Goal: Task Accomplishment & Management: Use online tool/utility

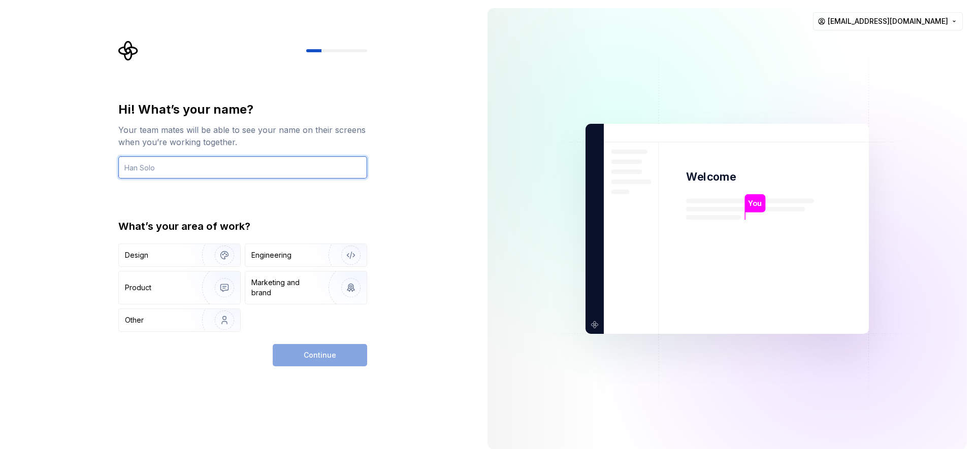
type input "T"
type input "[PERSON_NAME]"
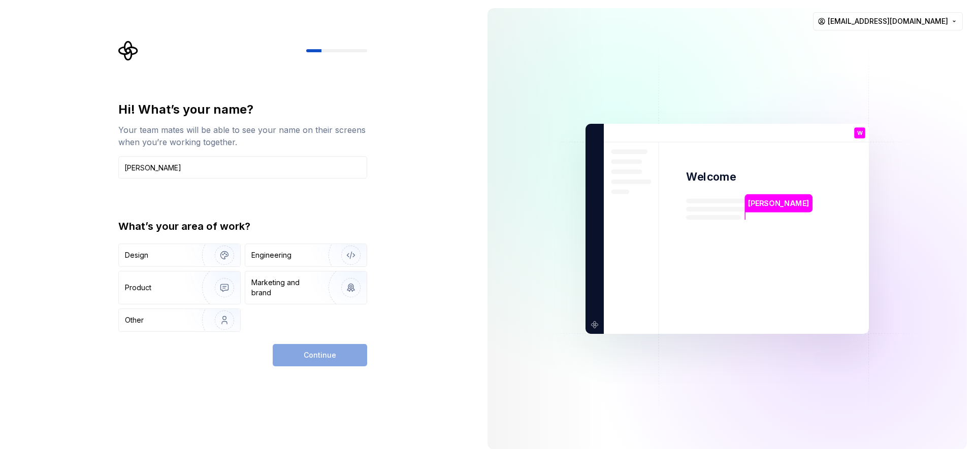
click at [254, 189] on div "Hi! What’s your name? Your team mates will be able to see your name on their sc…" at bounding box center [242, 217] width 249 height 230
click at [296, 245] on div "Engineering" at bounding box center [305, 255] width 121 height 22
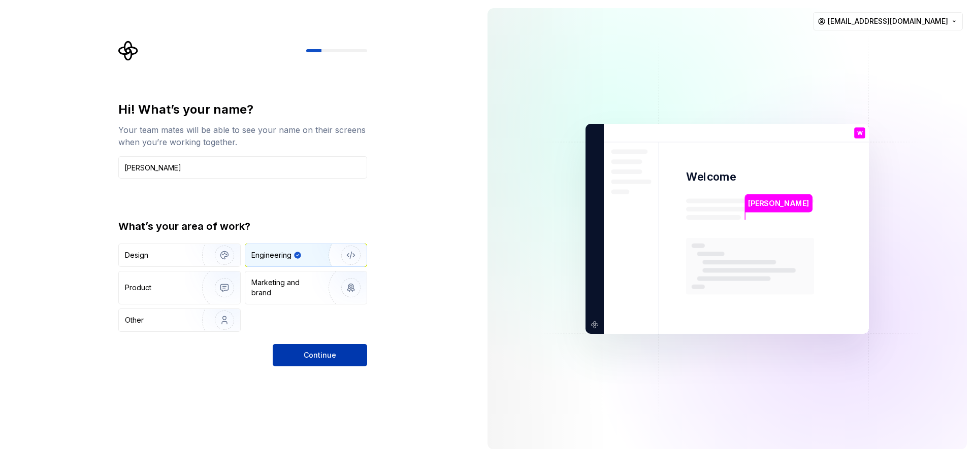
click at [320, 351] on span "Continue" at bounding box center [320, 355] width 32 height 10
click at [297, 285] on div "Marketing and brand" at bounding box center [285, 288] width 69 height 20
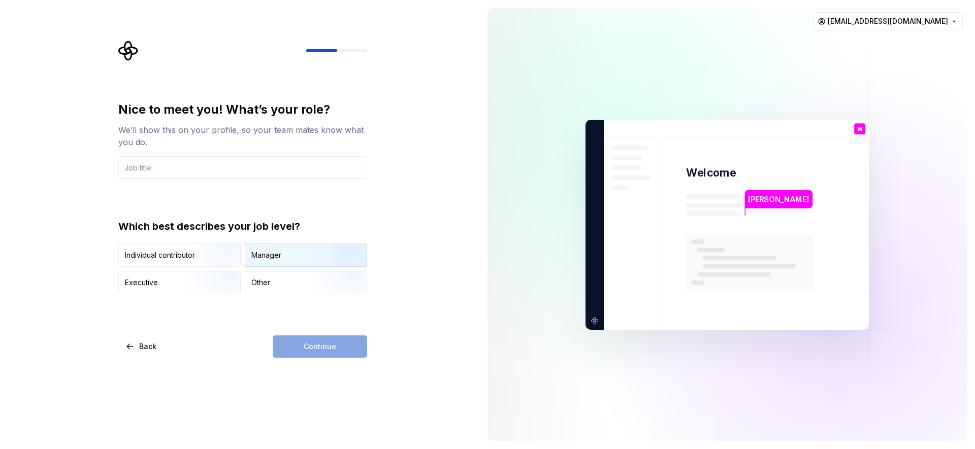
click at [302, 249] on div "Manager" at bounding box center [305, 255] width 121 height 22
click at [283, 172] on input "text" at bounding box center [242, 167] width 249 height 22
type input "B"
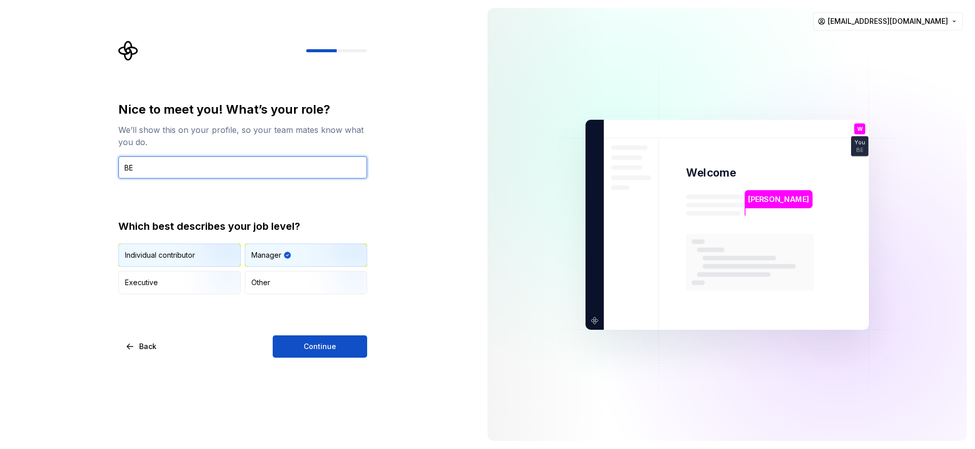
type input "BE"
click at [160, 262] on div "Individual contributor" at bounding box center [179, 255] width 121 height 22
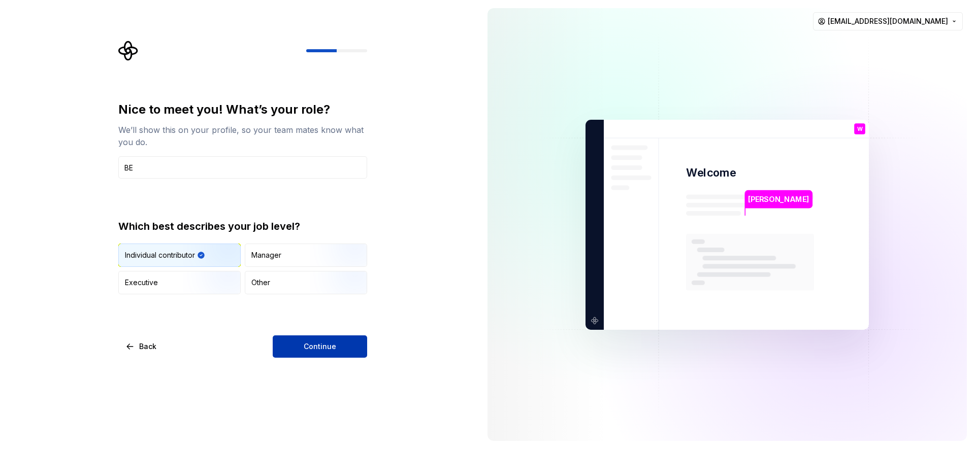
click at [302, 347] on button "Continue" at bounding box center [320, 346] width 94 height 22
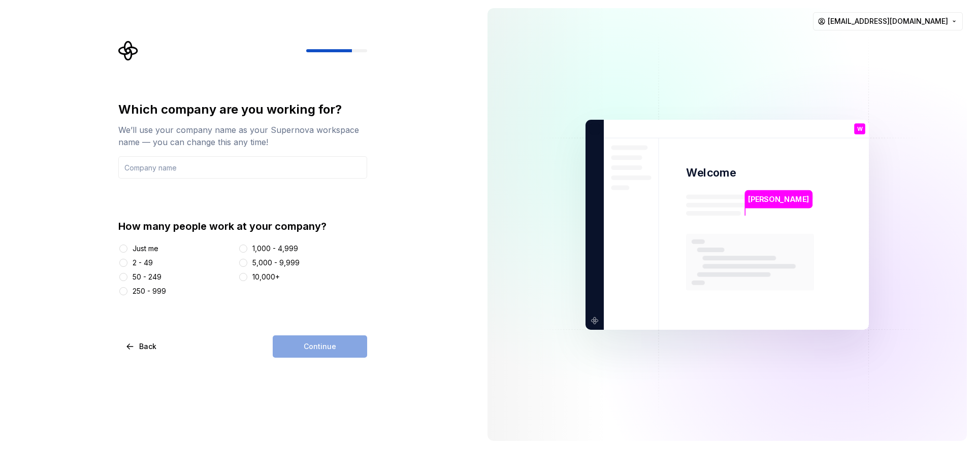
click at [600, 123] on div at bounding box center [594, 128] width 11 height 11
click at [119, 247] on div at bounding box center [123, 249] width 10 height 10
click at [119, 249] on button "Just me" at bounding box center [123, 249] width 8 height 8
click at [171, 174] on input "text" at bounding box center [242, 167] width 249 height 22
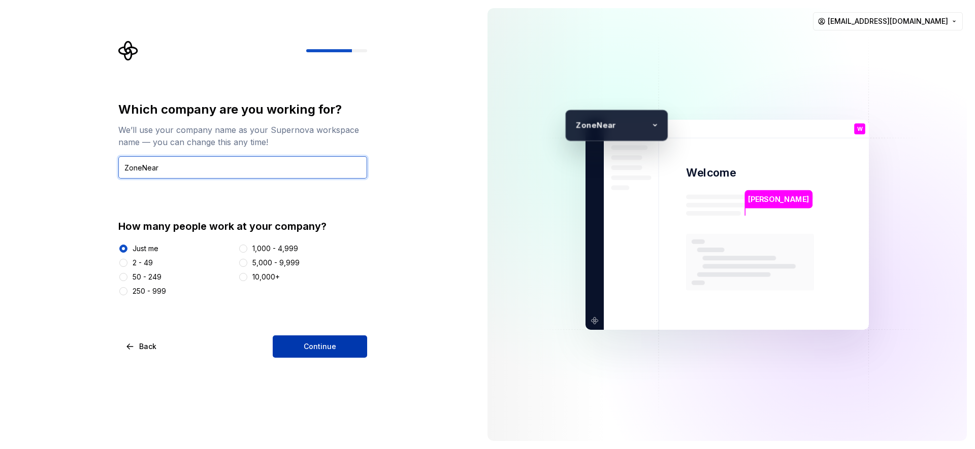
type input "ZoneNear"
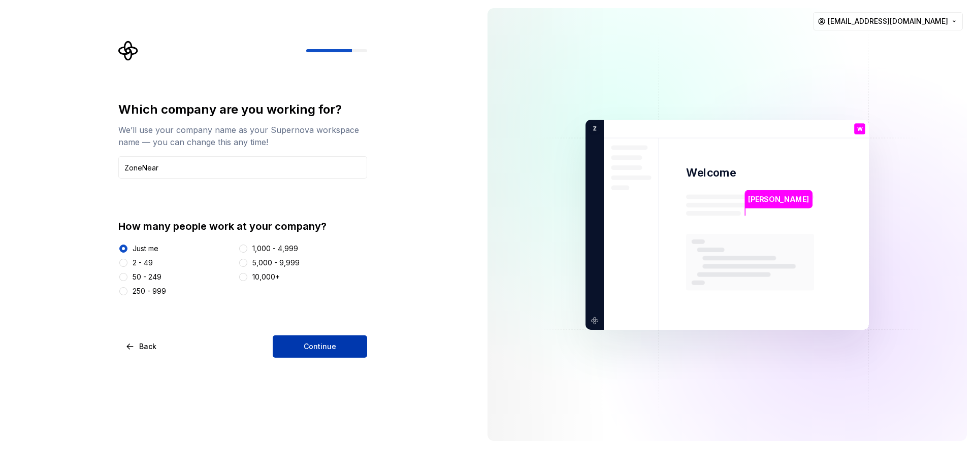
click at [340, 345] on button "Continue" at bounding box center [320, 346] width 94 height 22
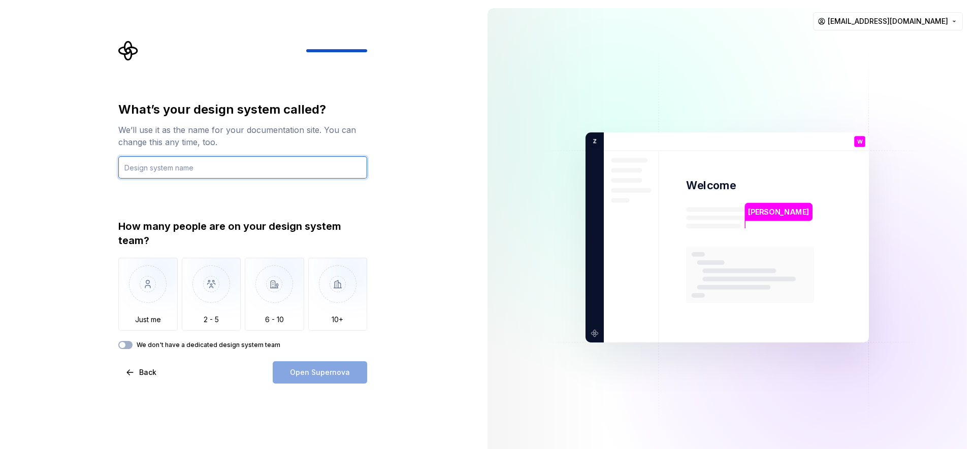
click at [254, 164] on input "text" at bounding box center [242, 167] width 249 height 22
type input "NoThing"
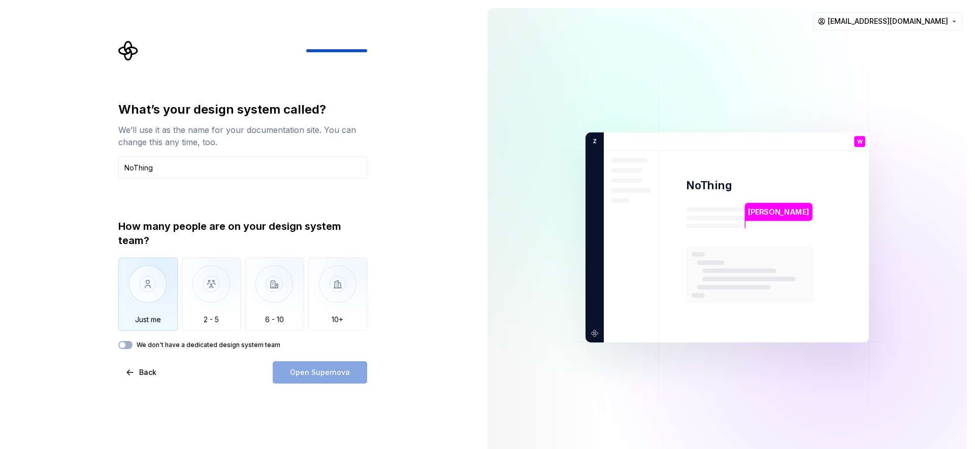
click at [150, 302] on img "button" at bounding box center [147, 292] width 59 height 68
click at [126, 346] on icon "button" at bounding box center [122, 345] width 8 height 6
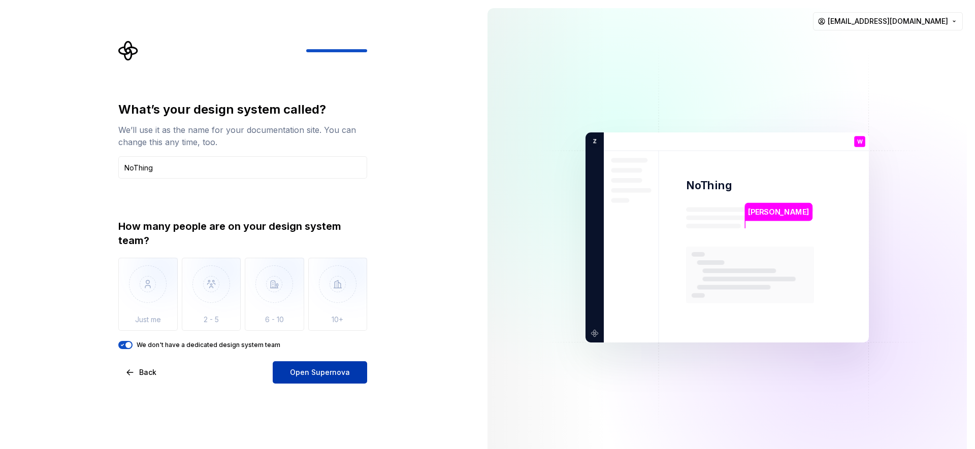
click at [306, 370] on span "Open Supernova" at bounding box center [320, 372] width 60 height 10
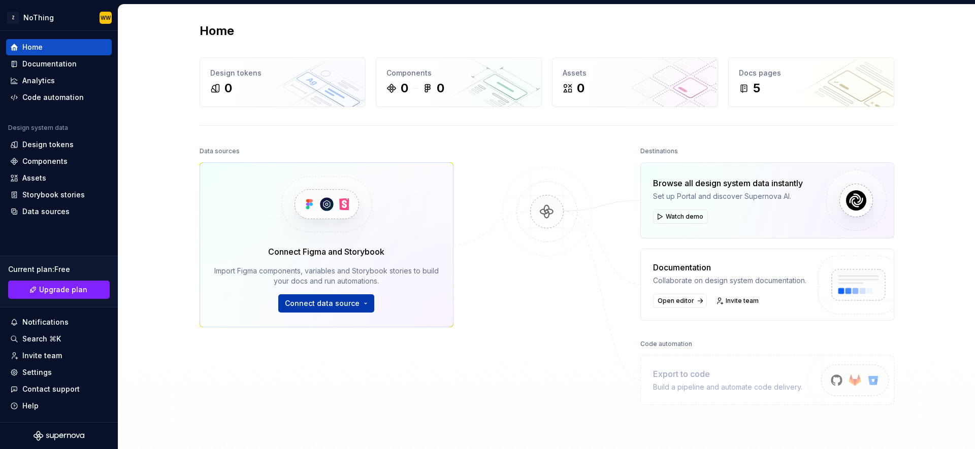
click at [318, 301] on span "Connect data source" at bounding box center [322, 303] width 75 height 10
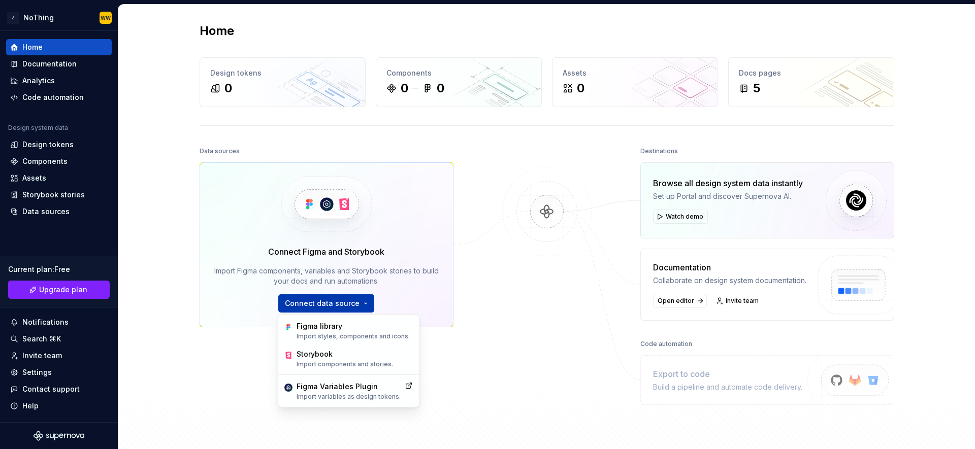
click at [318, 301] on span "Connect data source" at bounding box center [322, 303] width 75 height 10
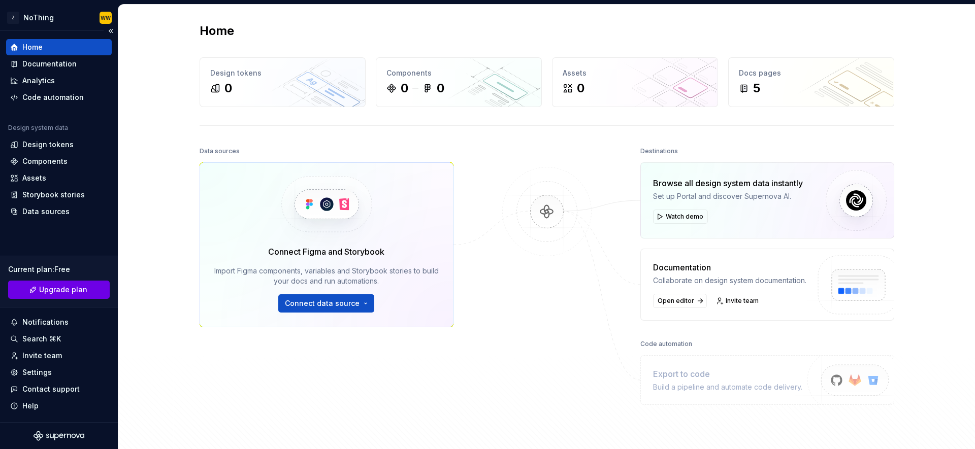
click at [98, 288] on link "Upgrade plan" at bounding box center [59, 290] width 102 height 18
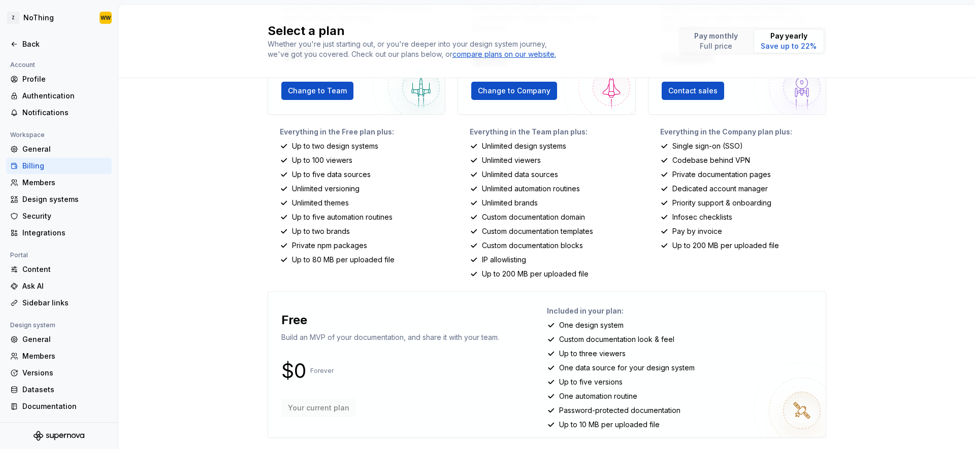
scroll to position [127, 0]
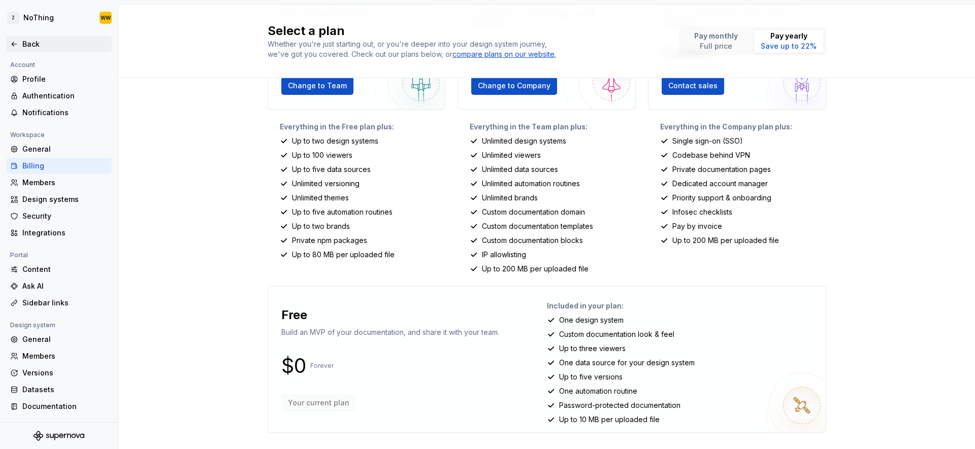
click at [15, 40] on icon at bounding box center [14, 44] width 8 height 8
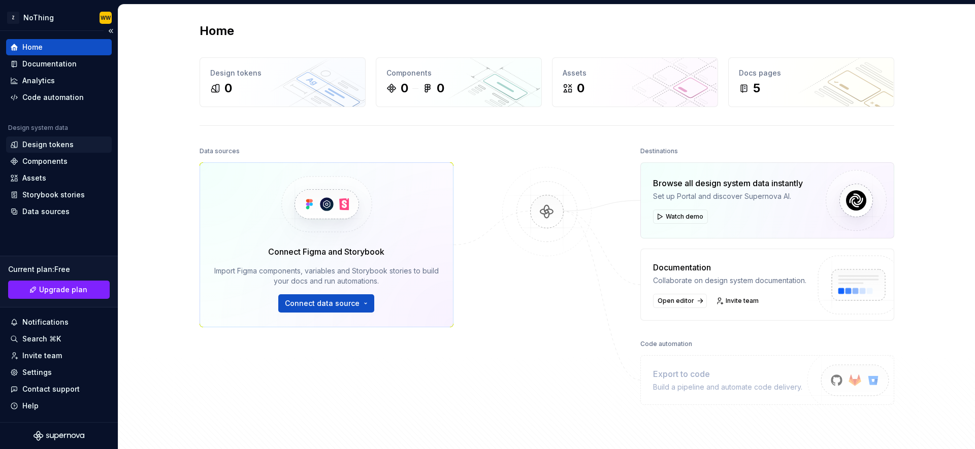
click at [68, 148] on div "Design tokens" at bounding box center [47, 145] width 51 height 10
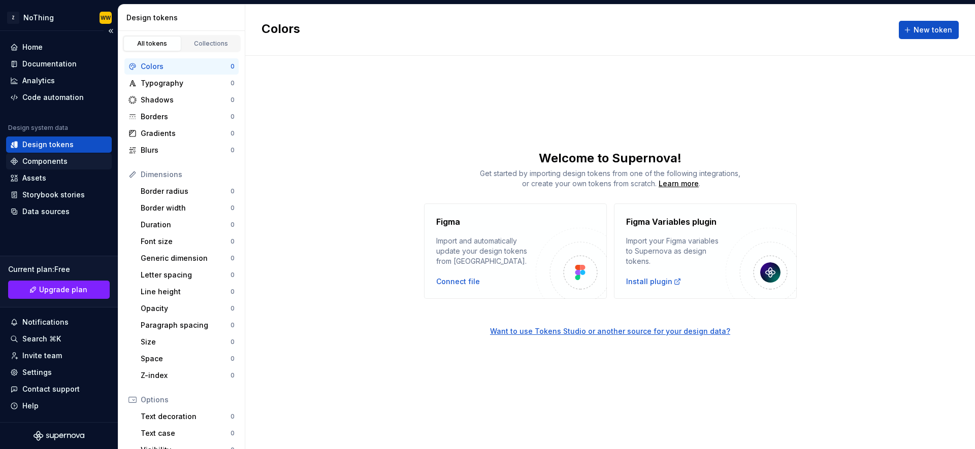
click at [47, 163] on div "Components" at bounding box center [44, 161] width 45 height 10
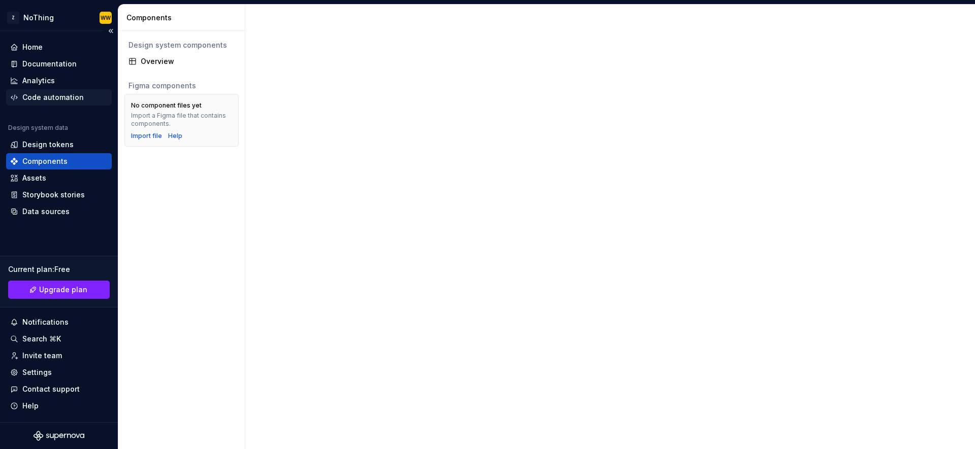
click at [49, 102] on div "Code automation" at bounding box center [52, 97] width 61 height 10
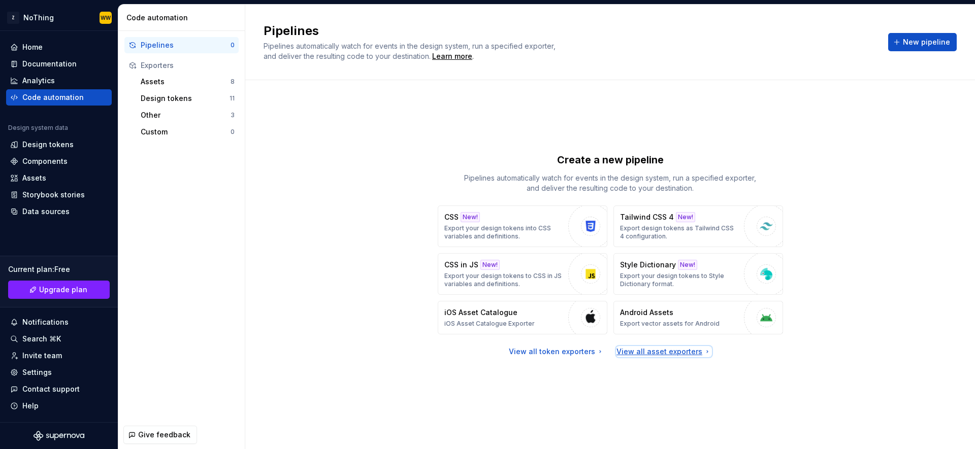
click at [654, 349] on div "View all asset exporters" at bounding box center [663, 352] width 95 height 10
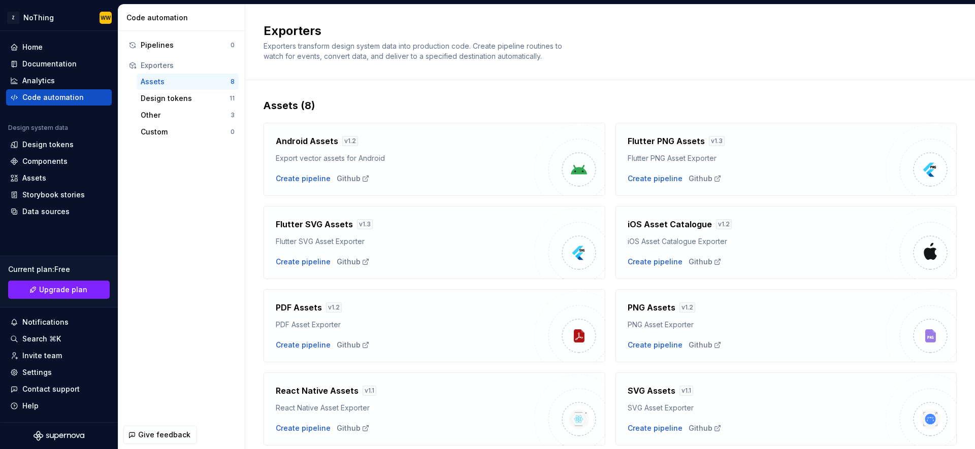
click at [425, 244] on div "Flutter SVG Asset Exporter" at bounding box center [405, 242] width 258 height 10
click at [302, 261] on div "Create pipeline" at bounding box center [303, 262] width 55 height 10
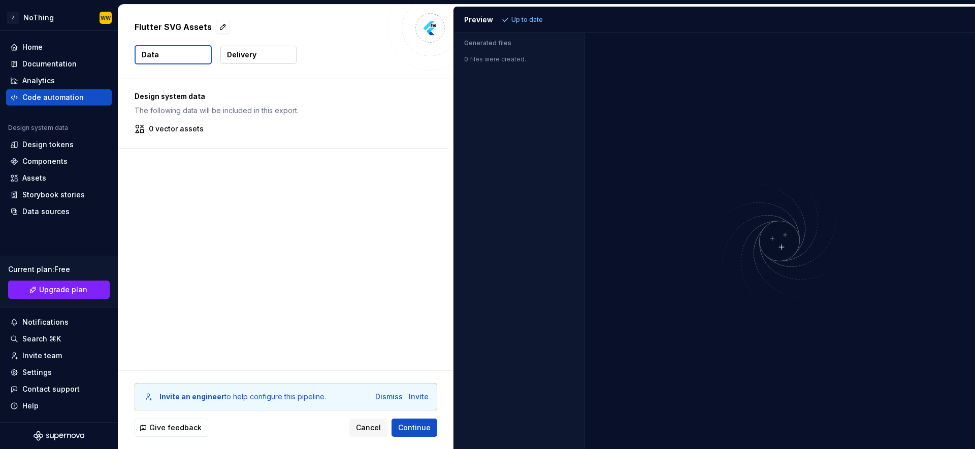
click at [683, 217] on img at bounding box center [779, 241] width 244 height 144
click at [550, 255] on div "Generated files 0 files were created." at bounding box center [519, 241] width 130 height 416
click at [410, 424] on span "Continue" at bounding box center [414, 428] width 32 height 10
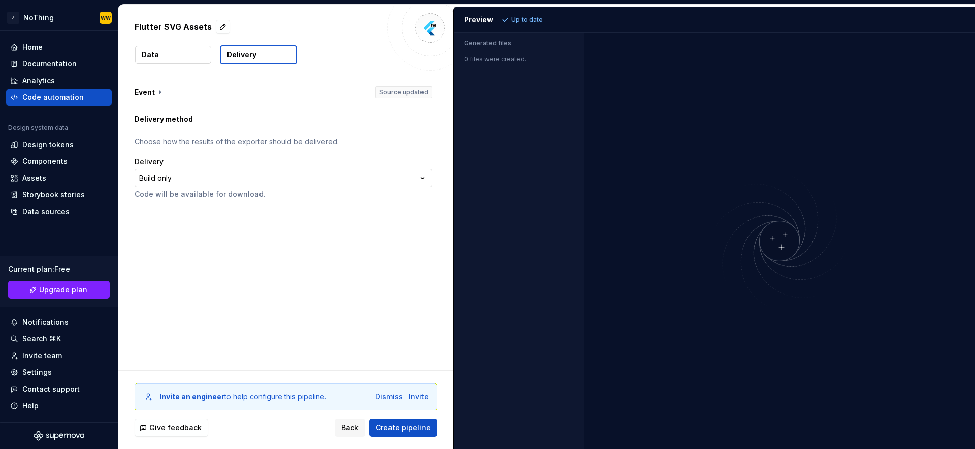
click at [261, 174] on html "**********" at bounding box center [487, 224] width 975 height 449
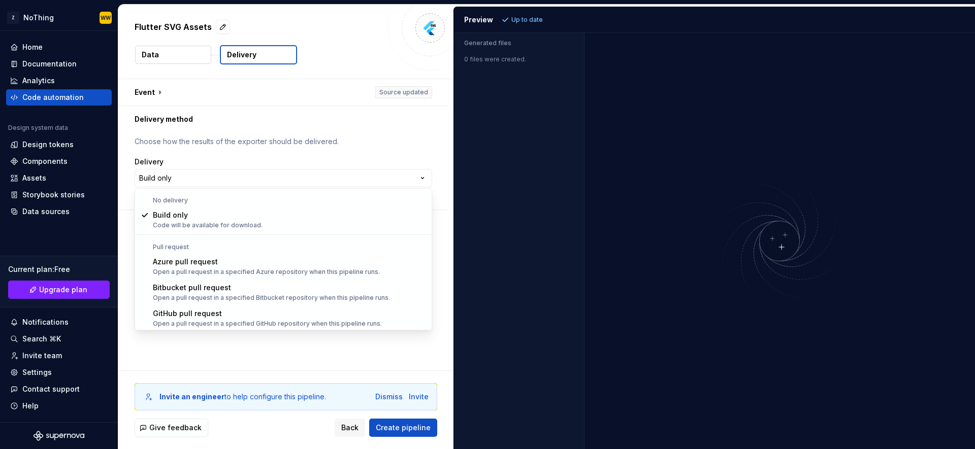
scroll to position [28, 0]
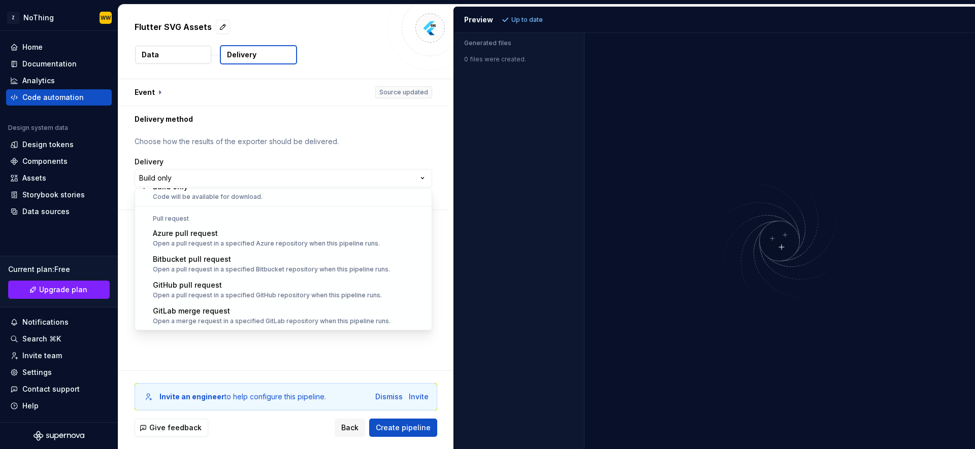
click at [229, 367] on html "**********" at bounding box center [487, 224] width 975 height 449
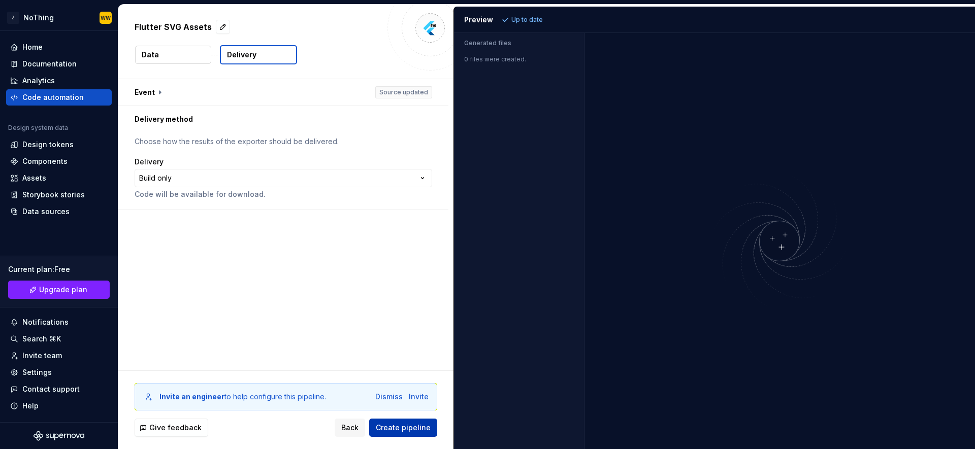
click at [411, 430] on span "Create pipeline" at bounding box center [403, 428] width 55 height 10
click at [251, 144] on p "Choose how the results of the exporter should be delivered." at bounding box center [283, 142] width 297 height 10
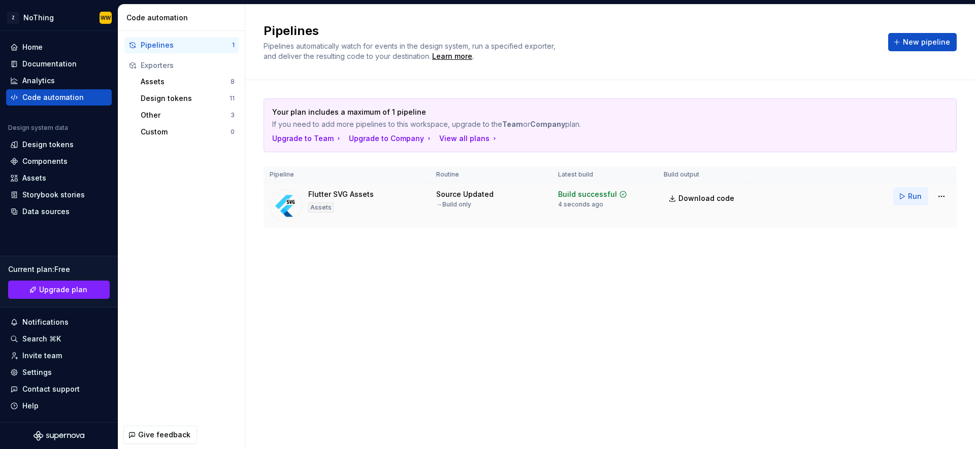
click at [906, 193] on button "Run" at bounding box center [910, 196] width 35 height 18
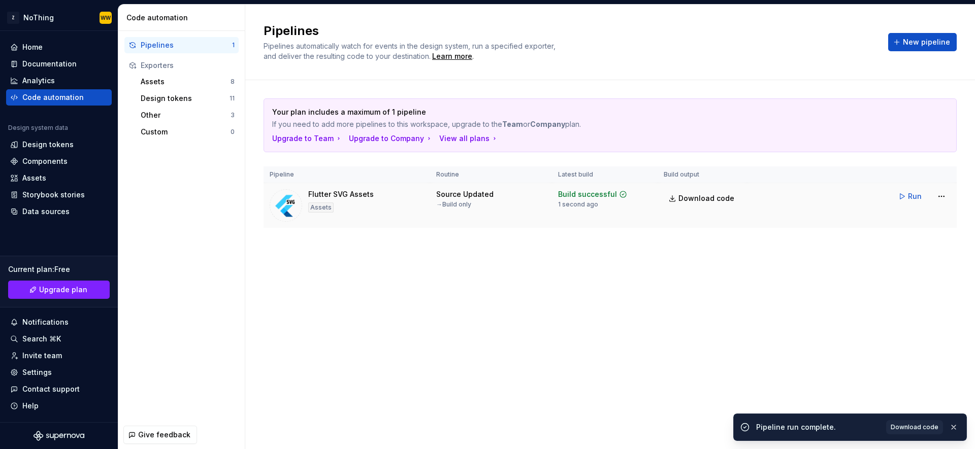
click at [669, 198] on link "Download code" at bounding box center [701, 198] width 77 height 18
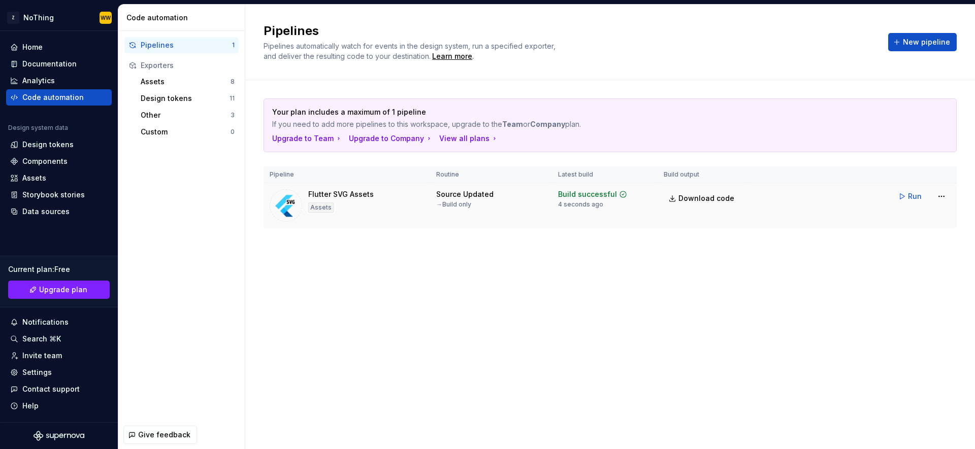
click at [334, 189] on td "Flutter SVG Assets Assets" at bounding box center [346, 205] width 166 height 45
click at [283, 205] on img at bounding box center [286, 205] width 32 height 32
click at [54, 96] on div "Code automation" at bounding box center [52, 97] width 61 height 10
click at [56, 81] on div "Analytics" at bounding box center [58, 81] width 97 height 10
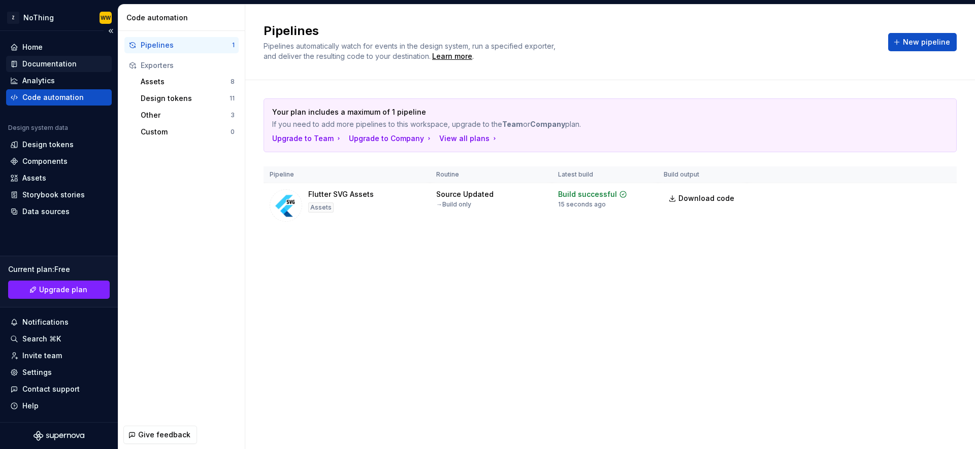
click at [36, 79] on div "Analytics" at bounding box center [38, 81] width 32 height 10
click at [47, 67] on div "Documentation" at bounding box center [49, 64] width 54 height 10
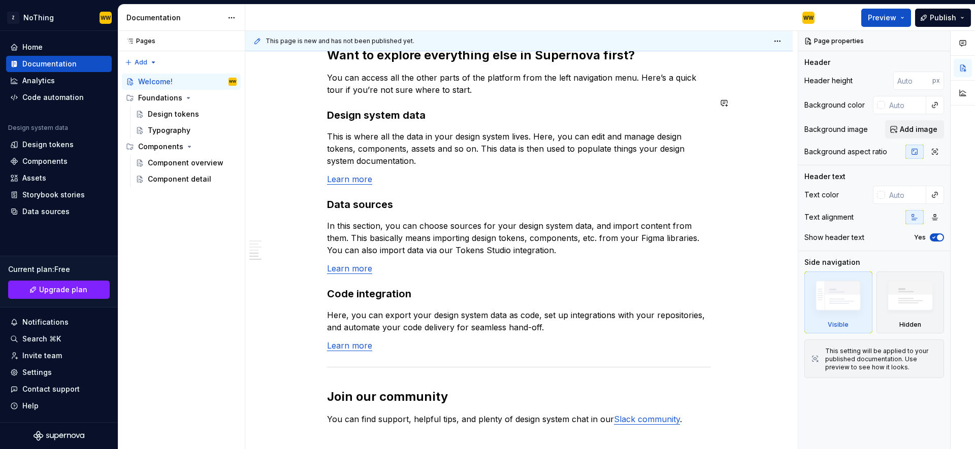
scroll to position [829, 0]
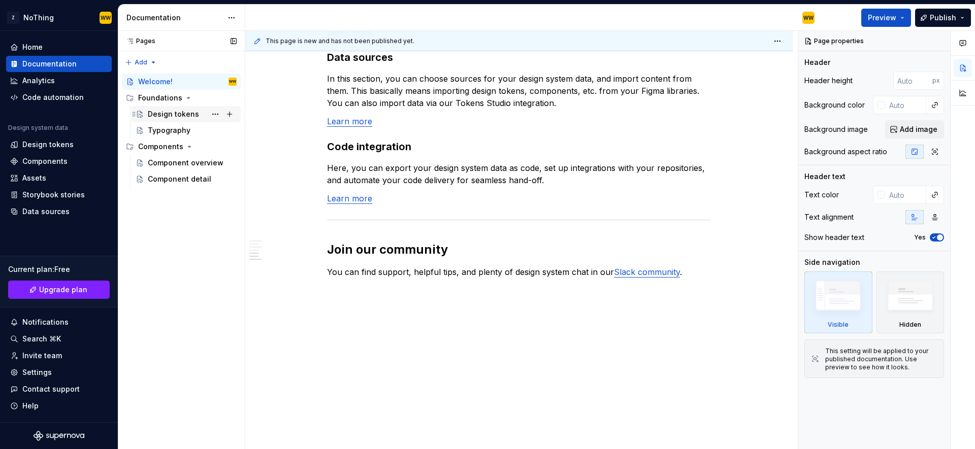
click at [181, 121] on div "Design tokens" at bounding box center [185, 114] width 109 height 16
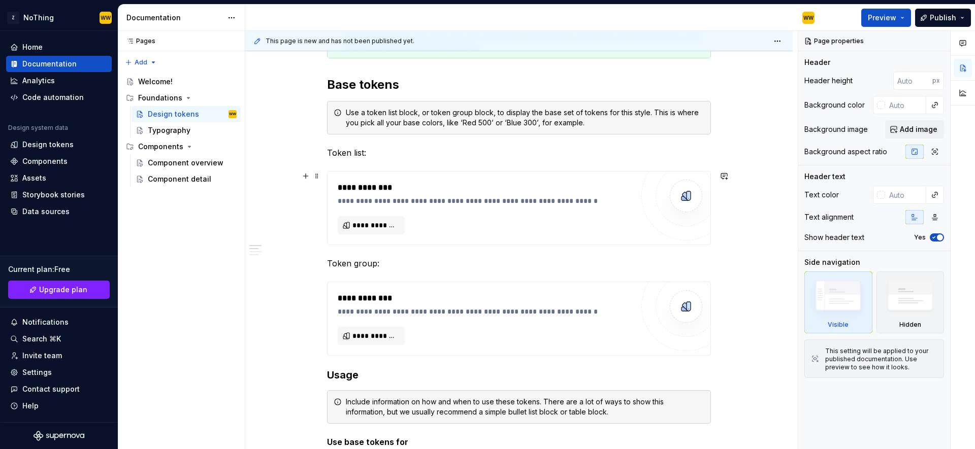
scroll to position [183, 0]
type textarea "*"
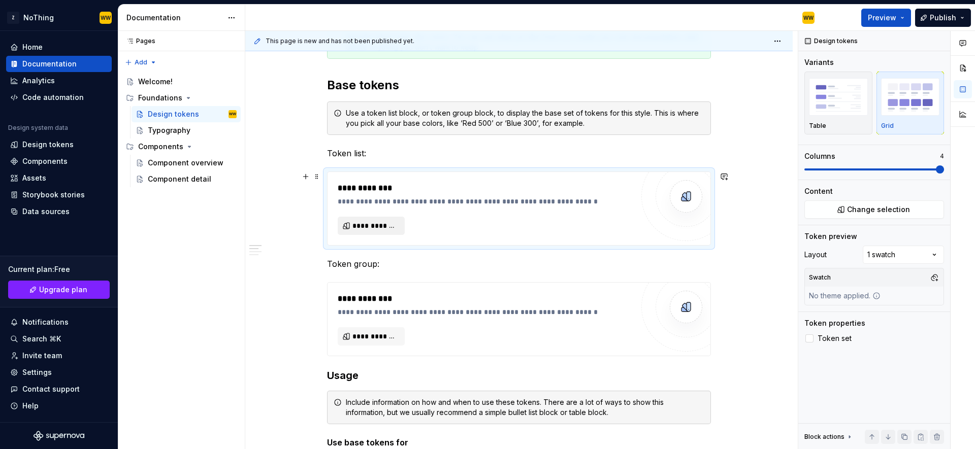
click at [382, 226] on span "**********" at bounding box center [375, 226] width 46 height 10
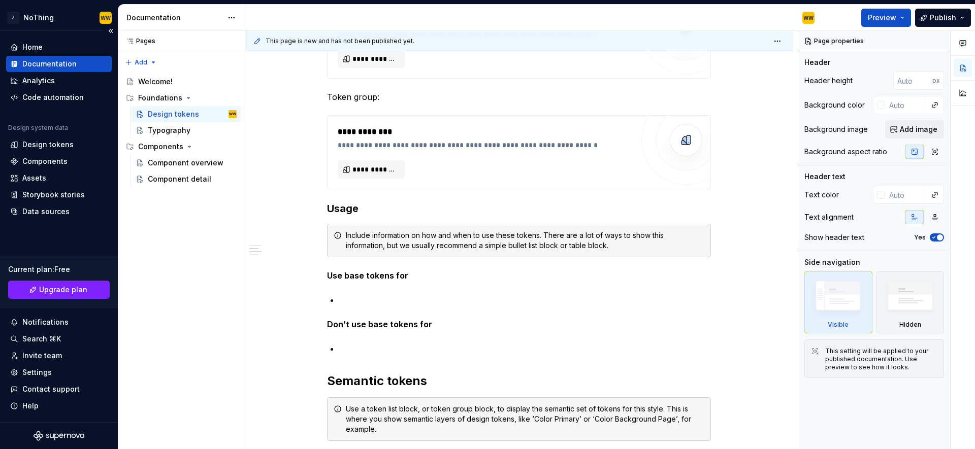
scroll to position [365, 0]
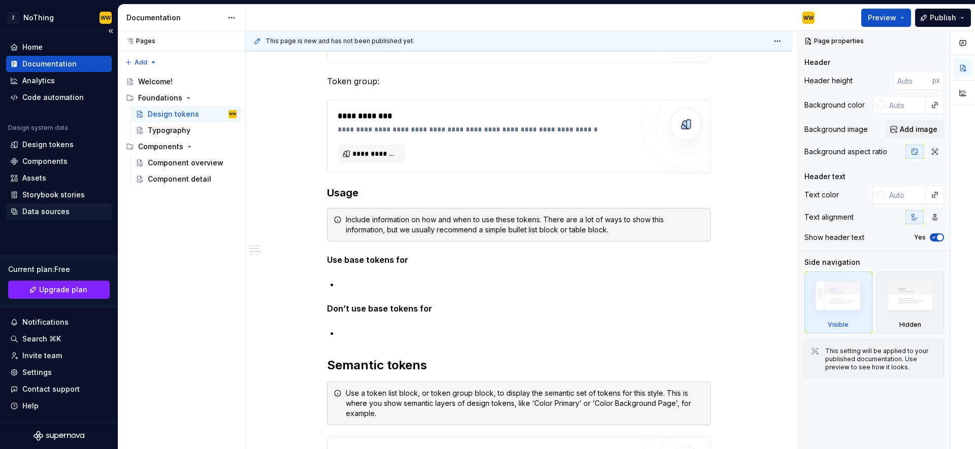
click at [44, 211] on div "Data sources" at bounding box center [45, 212] width 47 height 10
